Goal: Find specific page/section: Find specific page/section

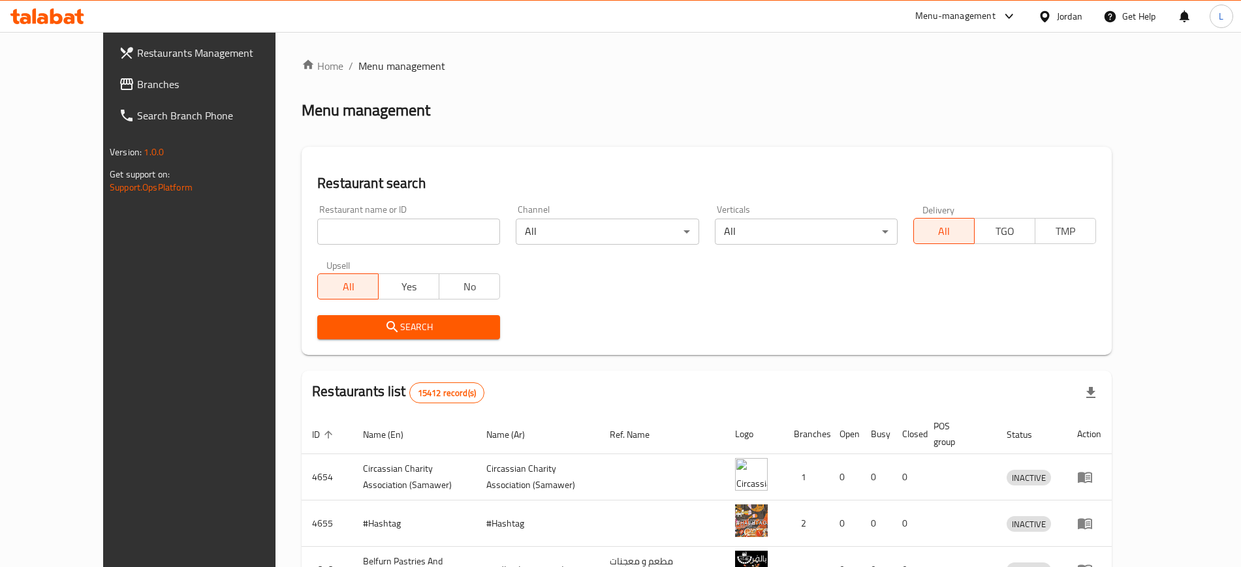
click at [364, 228] on div "Home / Menu management Menu management Restaurant search Restaurant name or ID …" at bounding box center [707, 489] width 810 height 862
click at [364, 228] on input "search" at bounding box center [408, 232] width 183 height 26
type input "khayal"
click at [384, 321] on span "Search" at bounding box center [409, 327] width 162 height 16
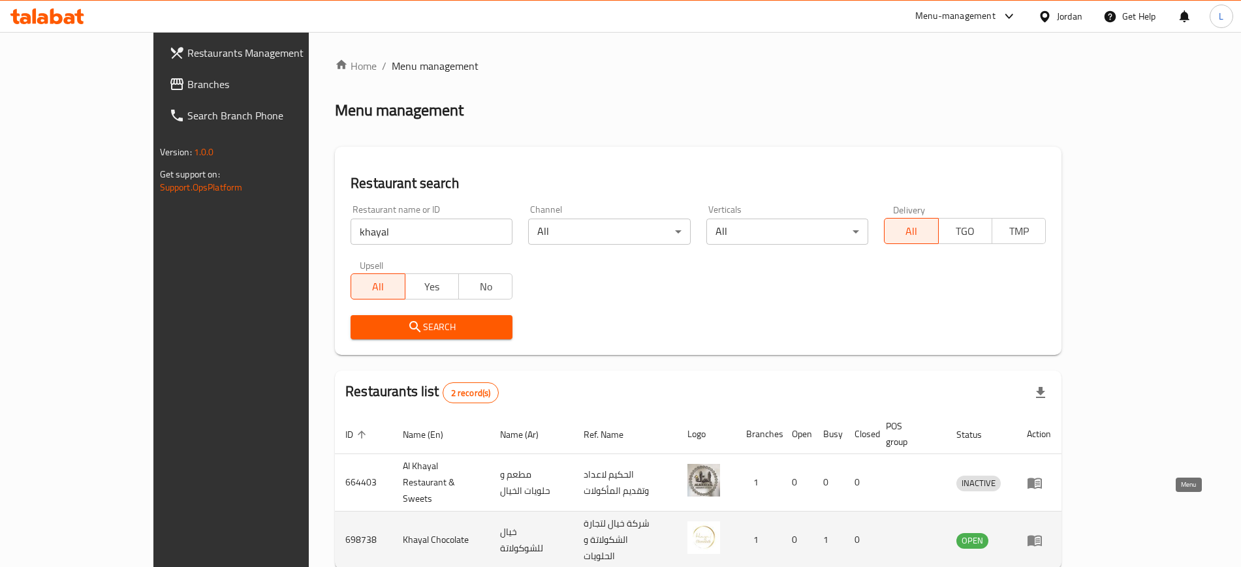
click at [1042, 535] on icon "enhanced table" at bounding box center [1034, 540] width 14 height 11
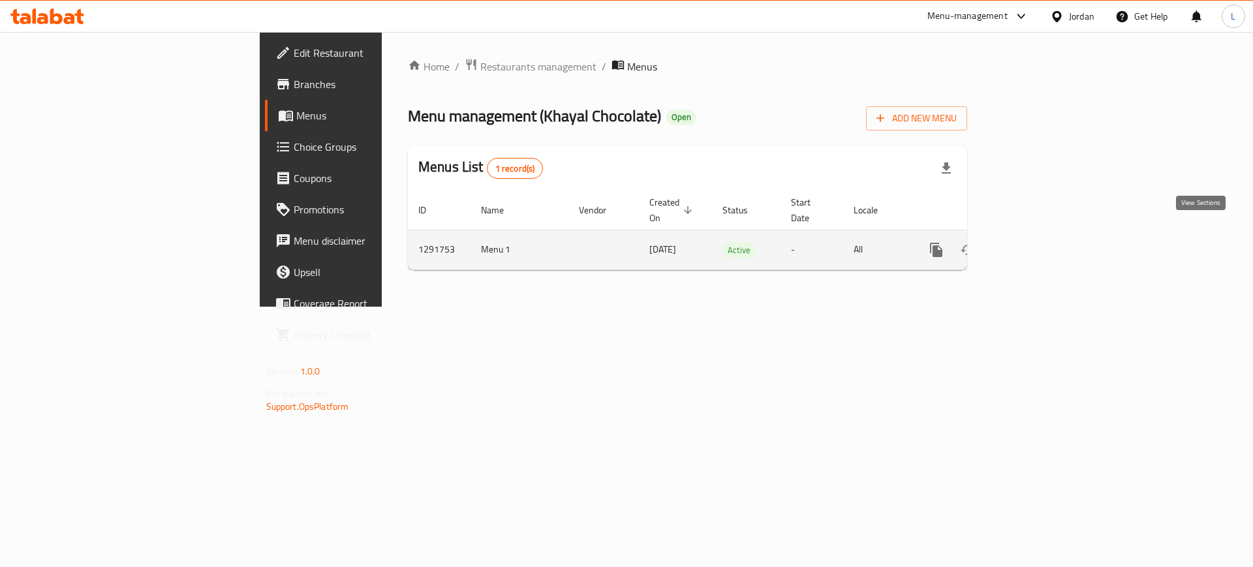
click at [1036, 244] on icon "enhanced table" at bounding box center [1031, 250] width 12 height 12
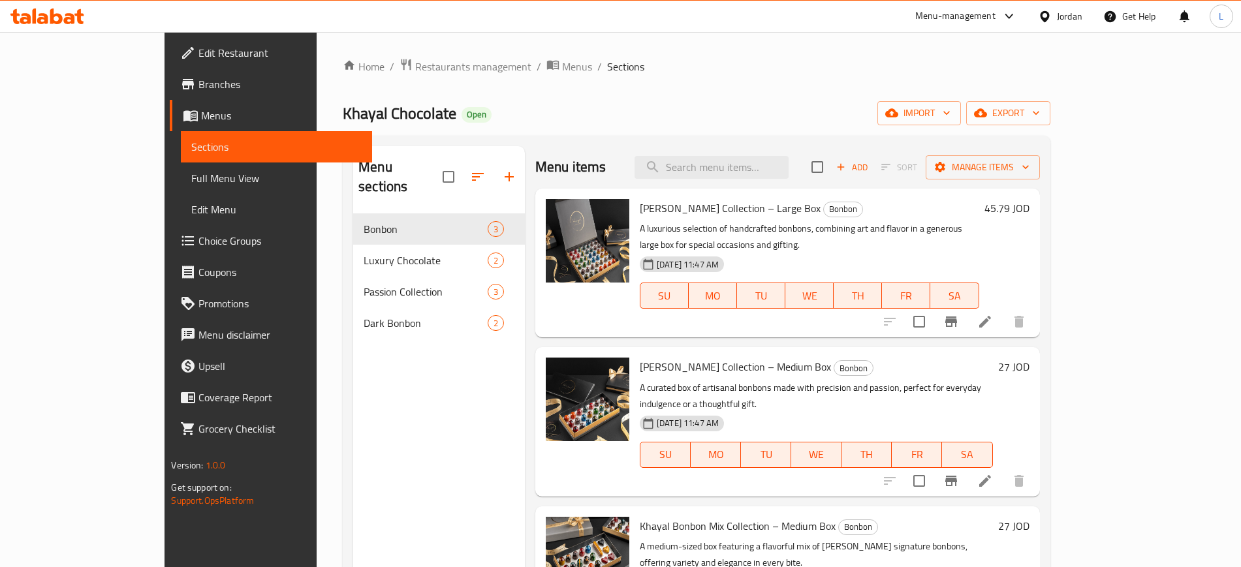
click at [170, 93] on link "Branches" at bounding box center [271, 84] width 202 height 31
